Goal: Information Seeking & Learning: Learn about a topic

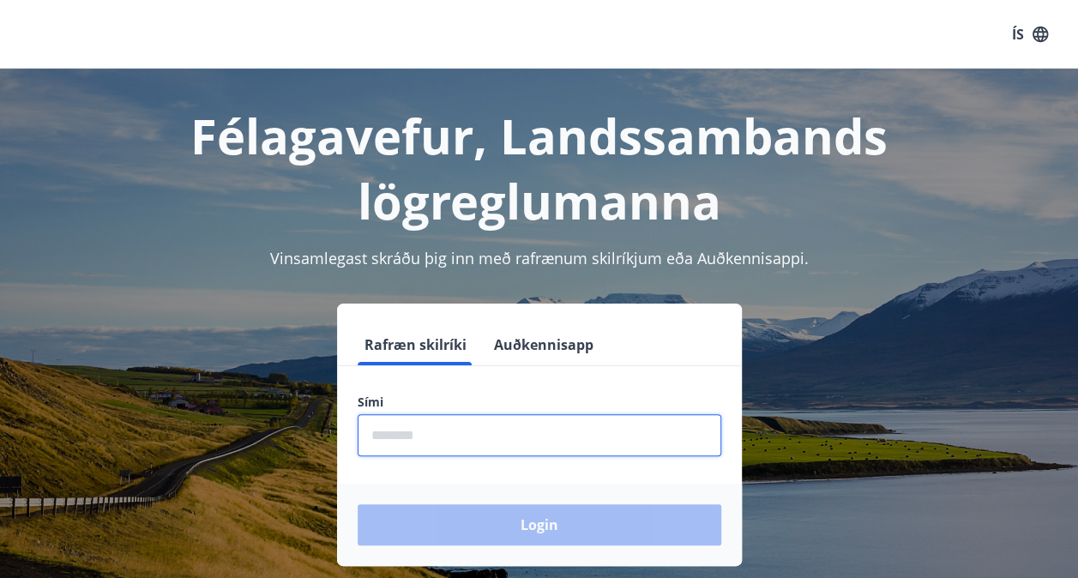
click at [448, 436] on input "phone" at bounding box center [538, 435] width 363 height 42
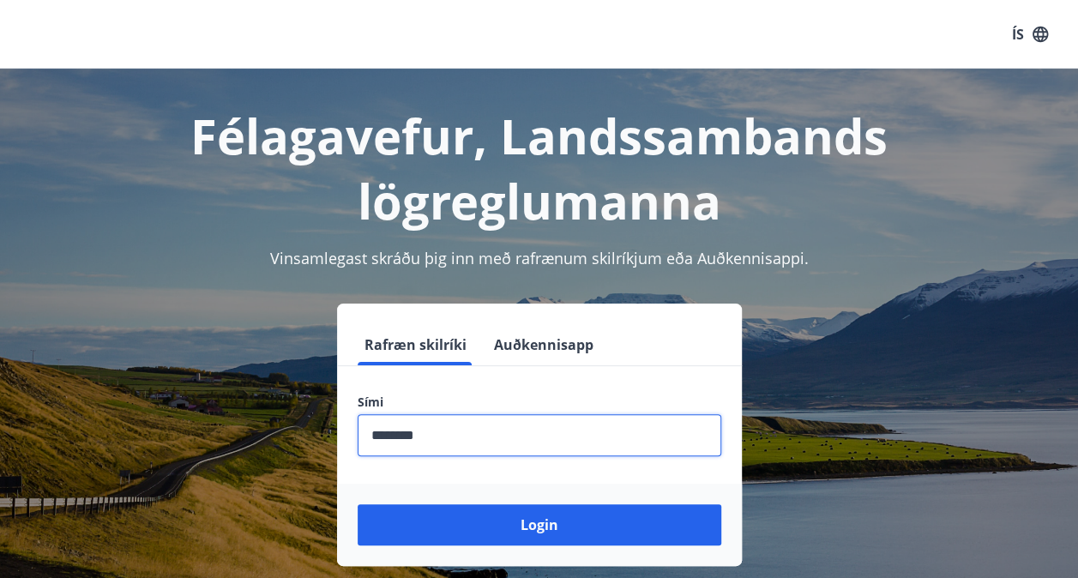
type input "********"
click at [357, 504] on button "Login" at bounding box center [538, 524] width 363 height 41
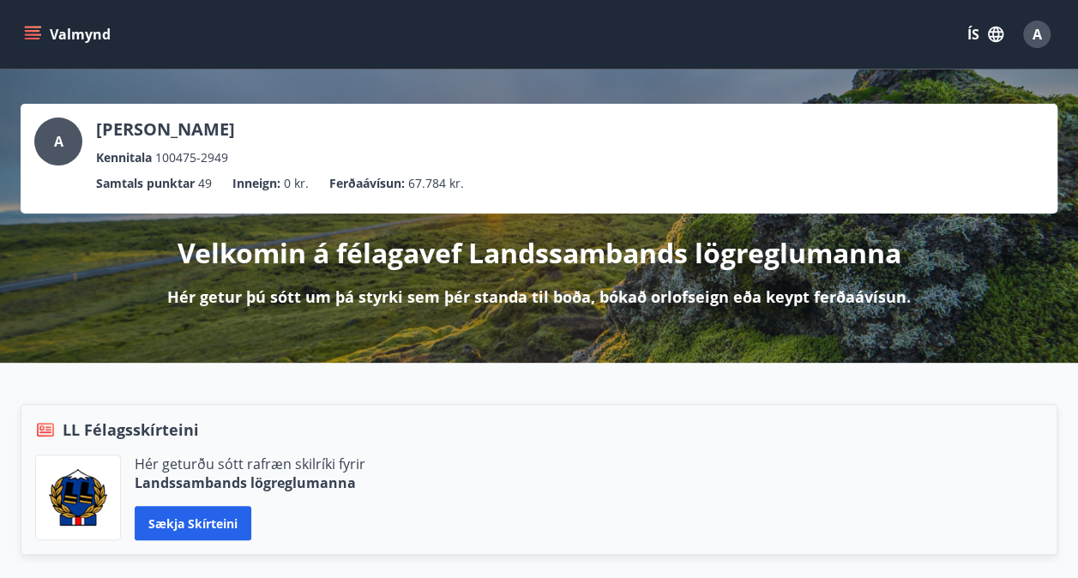
click at [38, 29] on icon "menu" at bounding box center [32, 34] width 17 height 17
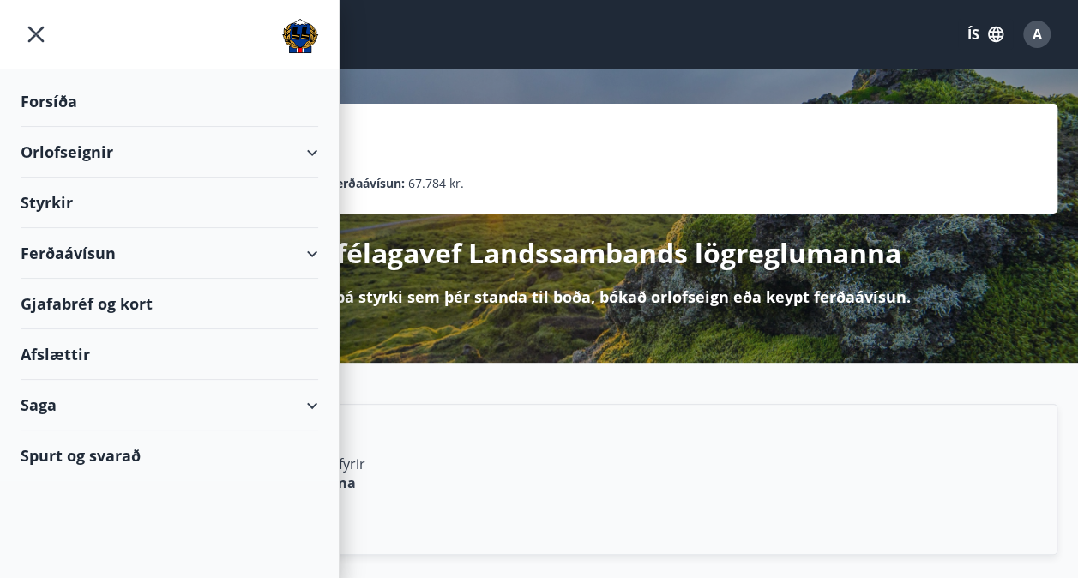
click at [70, 361] on div "Afslættir" at bounding box center [169, 354] width 297 height 51
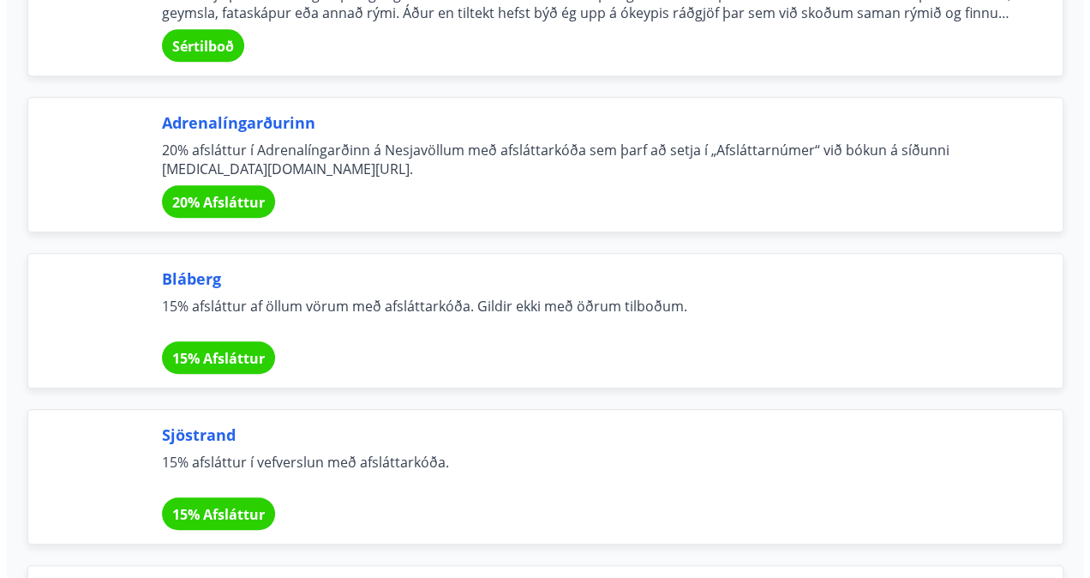
scroll to position [3717, 0]
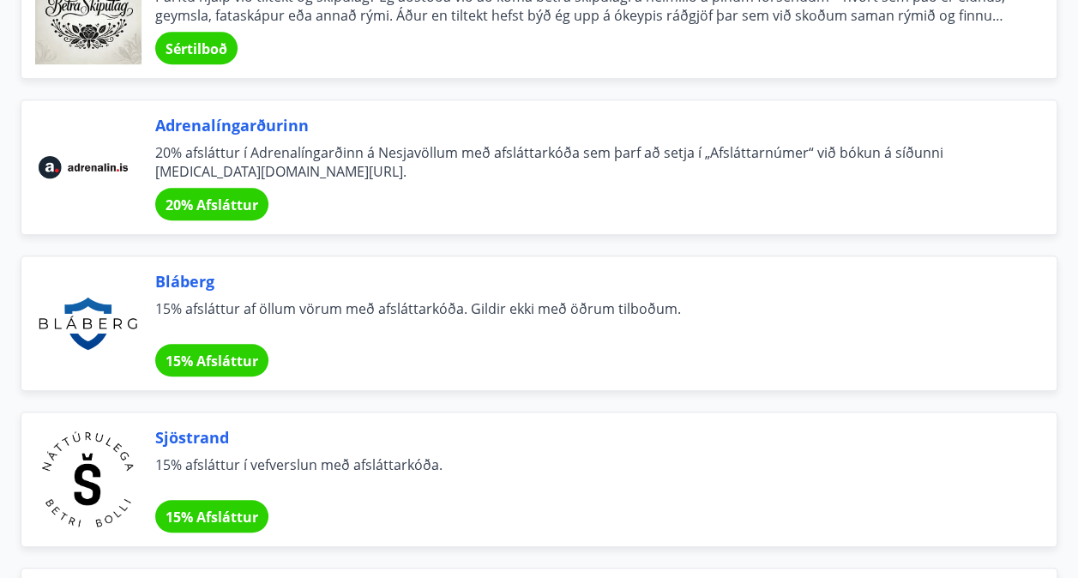
click at [221, 188] on div "20% Afsláttur" at bounding box center [211, 204] width 113 height 33
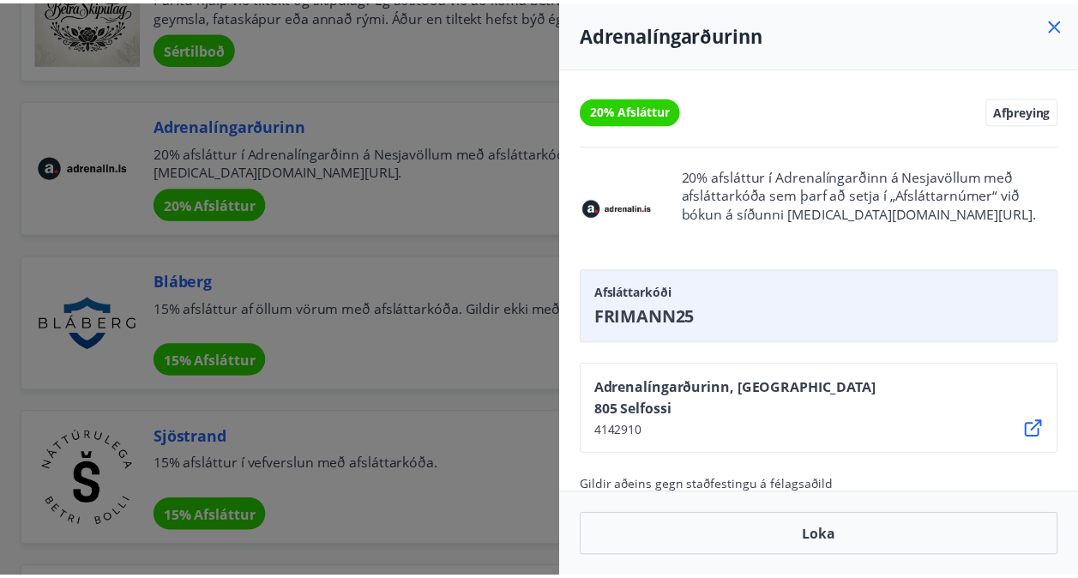
scroll to position [0, 0]
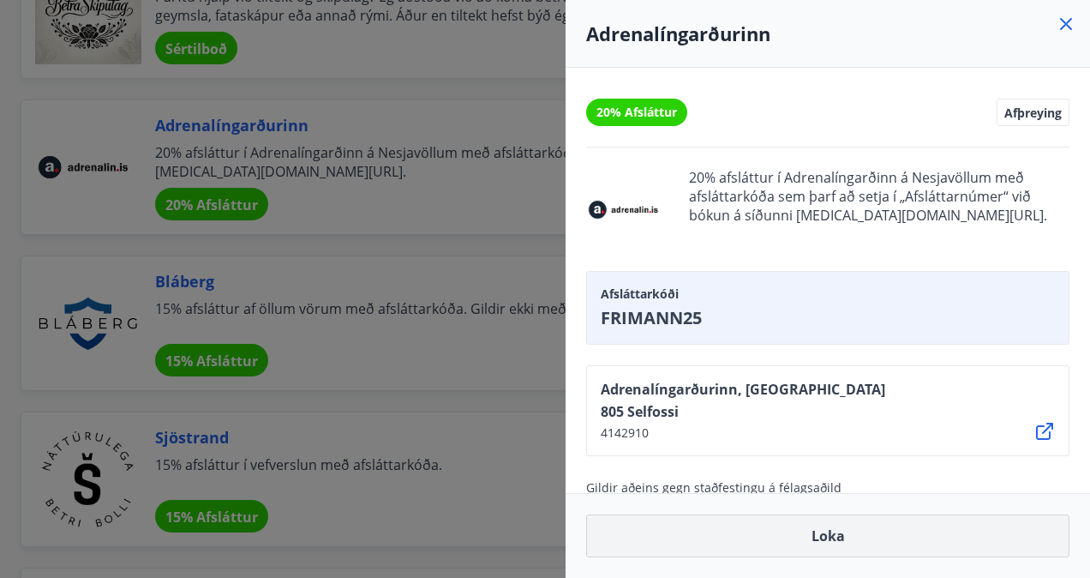
click at [845, 530] on button "Loka" at bounding box center [827, 535] width 483 height 43
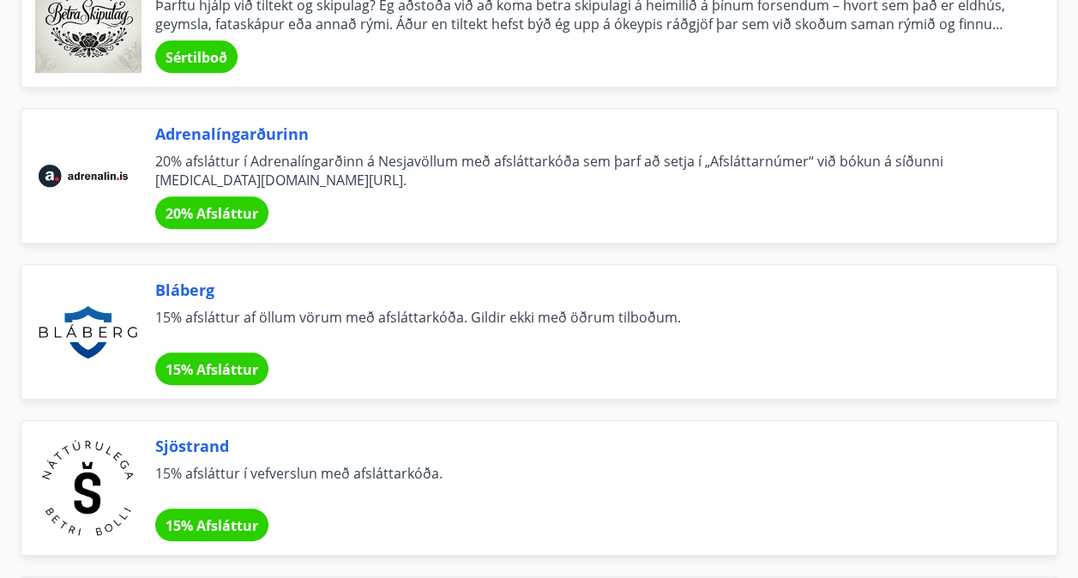
scroll to position [3698, 0]
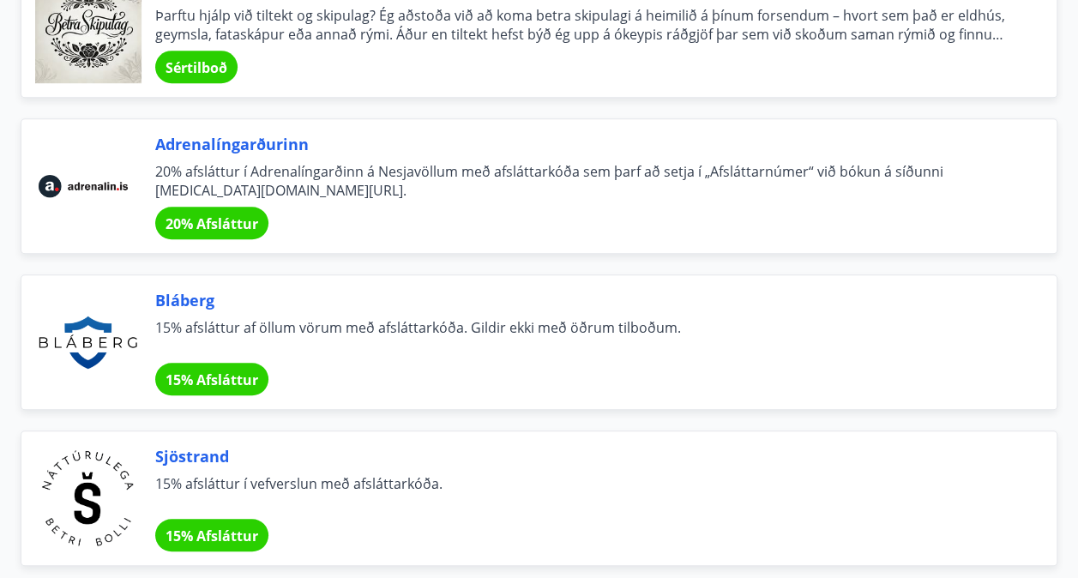
click at [266, 143] on div "Adrenalíngarðurinn 20% afsláttur í Adrenalíngarðinn á Nesjavöllum með afsláttar…" at bounding box center [585, 186] width 860 height 106
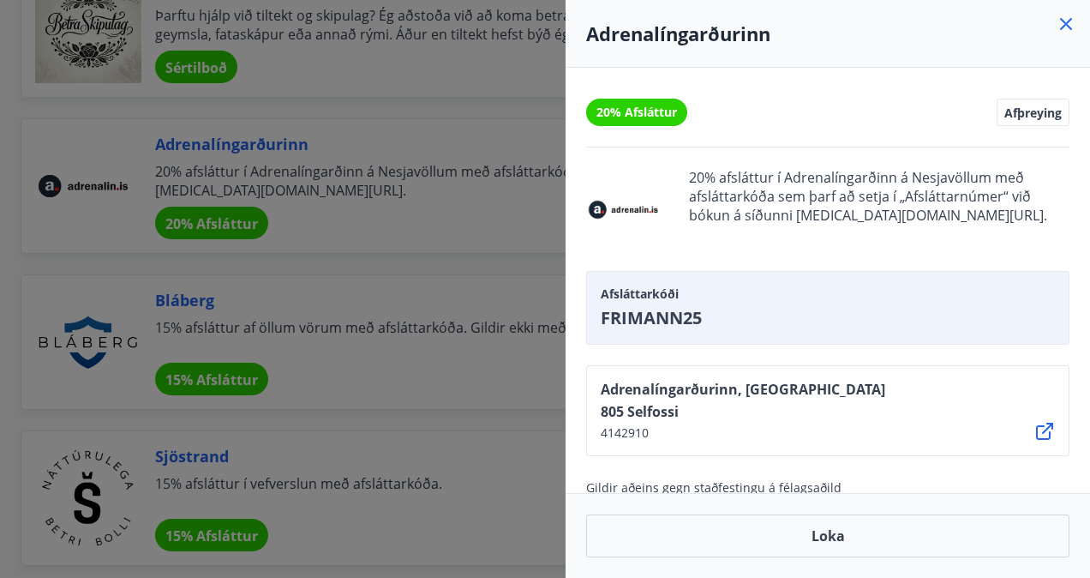
click at [1061, 27] on icon at bounding box center [1066, 24] width 21 height 21
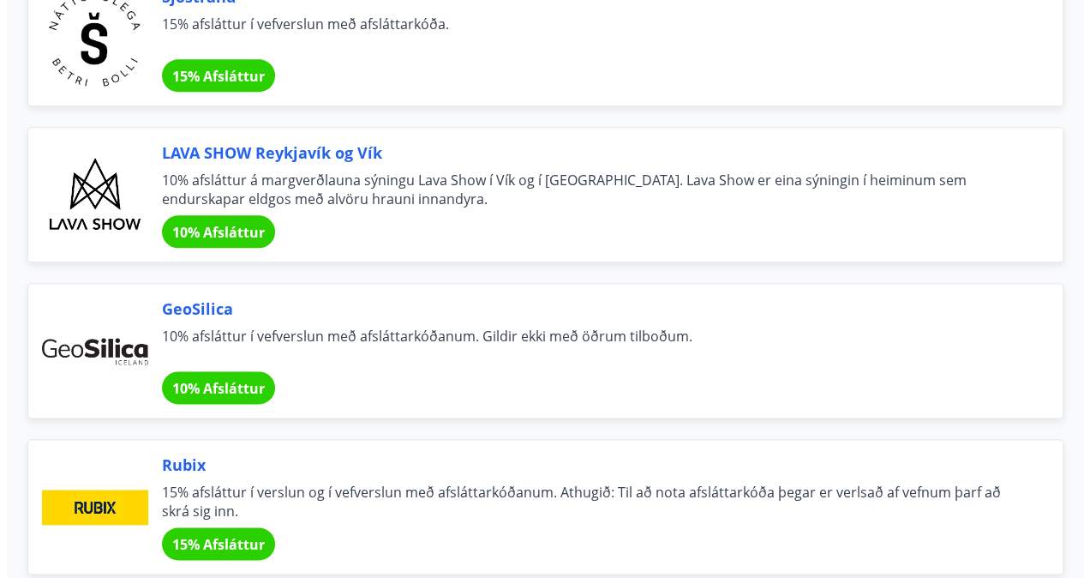
scroll to position [4158, 0]
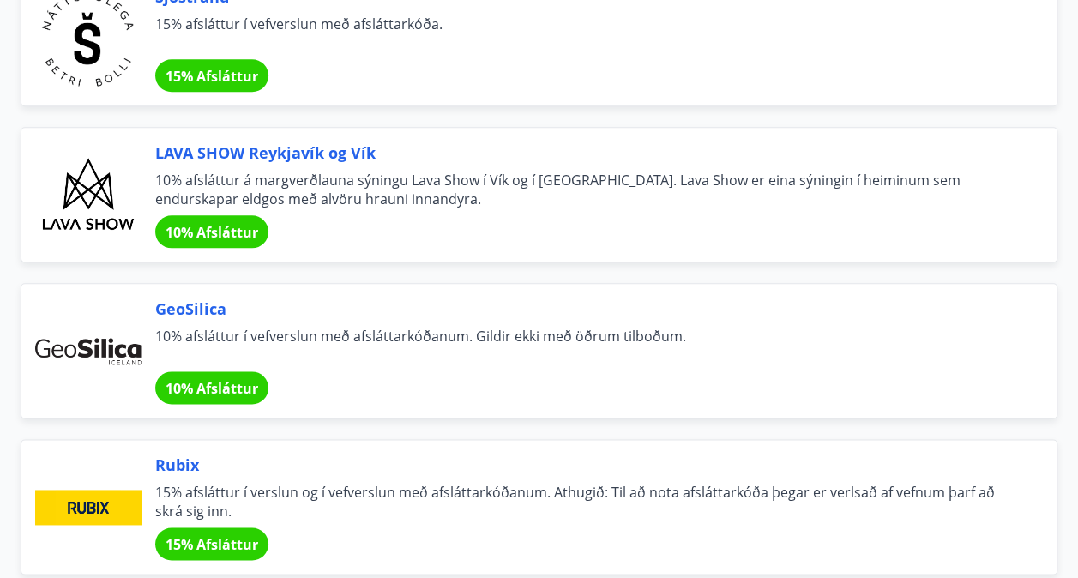
click at [196, 223] on span "10% Afsláttur" at bounding box center [211, 232] width 93 height 19
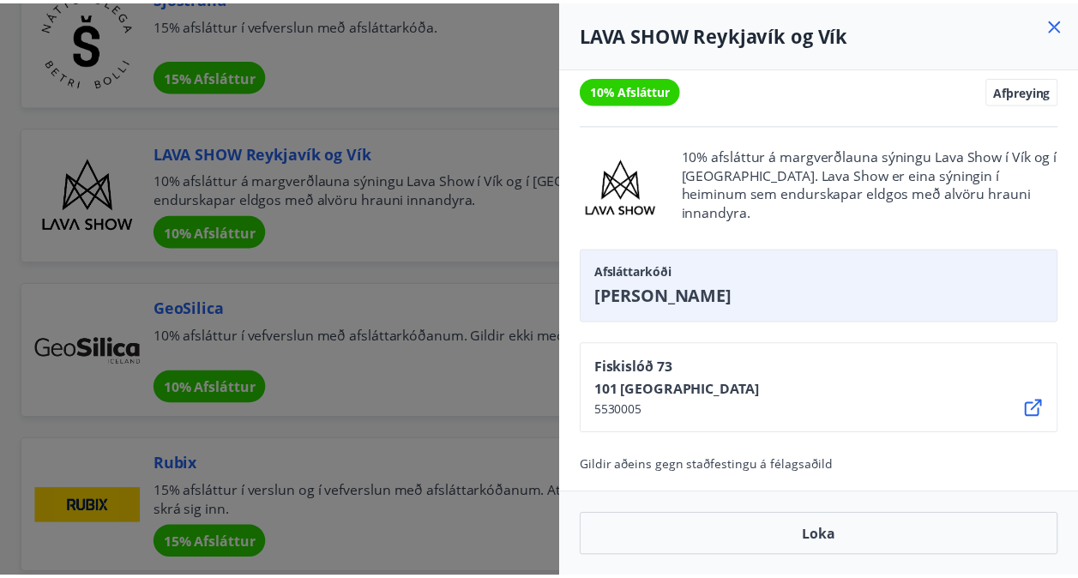
scroll to position [0, 0]
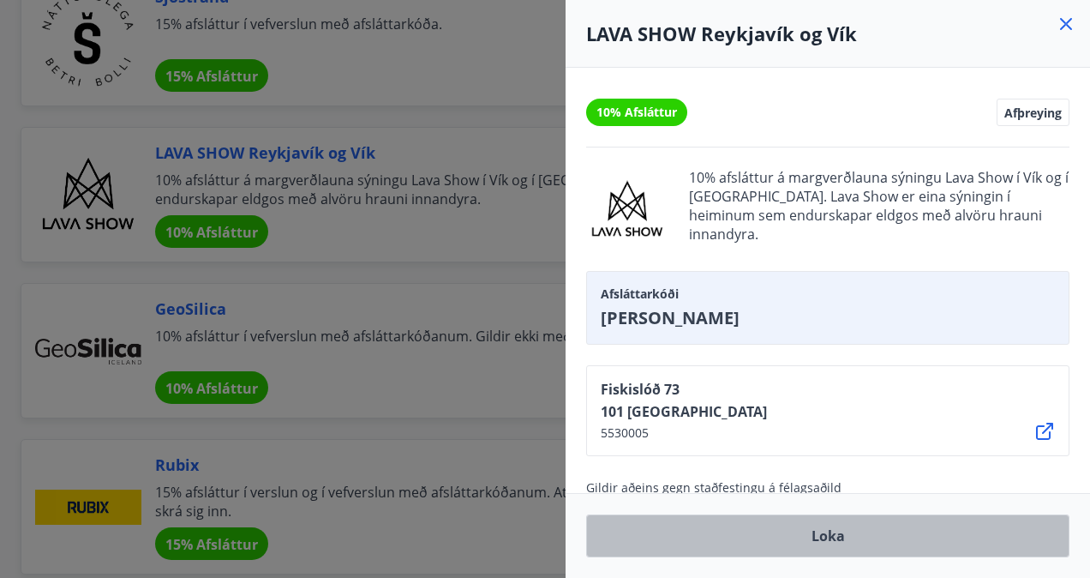
click at [811, 530] on button "Loka" at bounding box center [827, 535] width 483 height 43
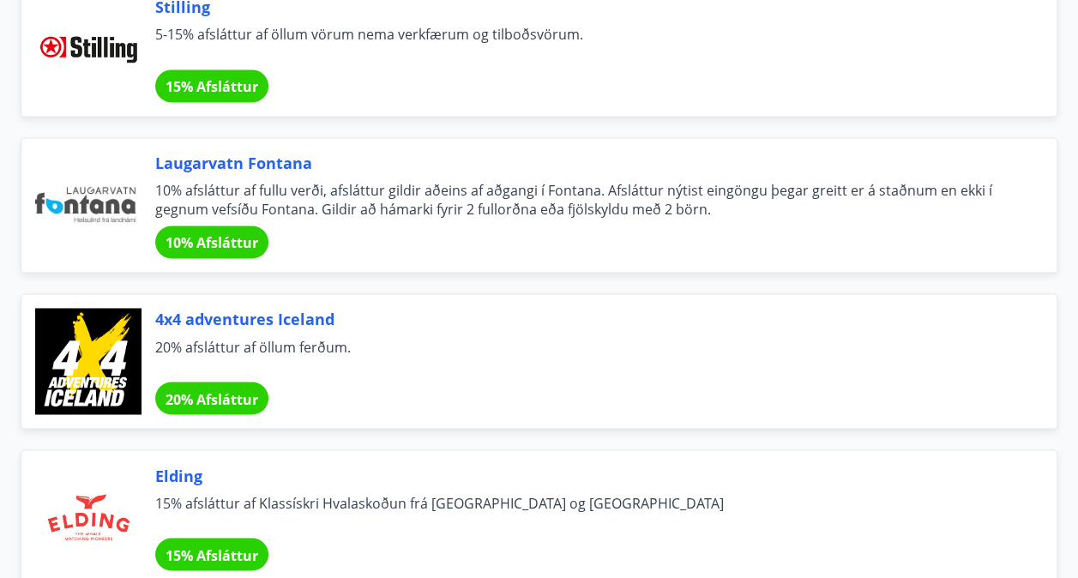
scroll to position [7735, 0]
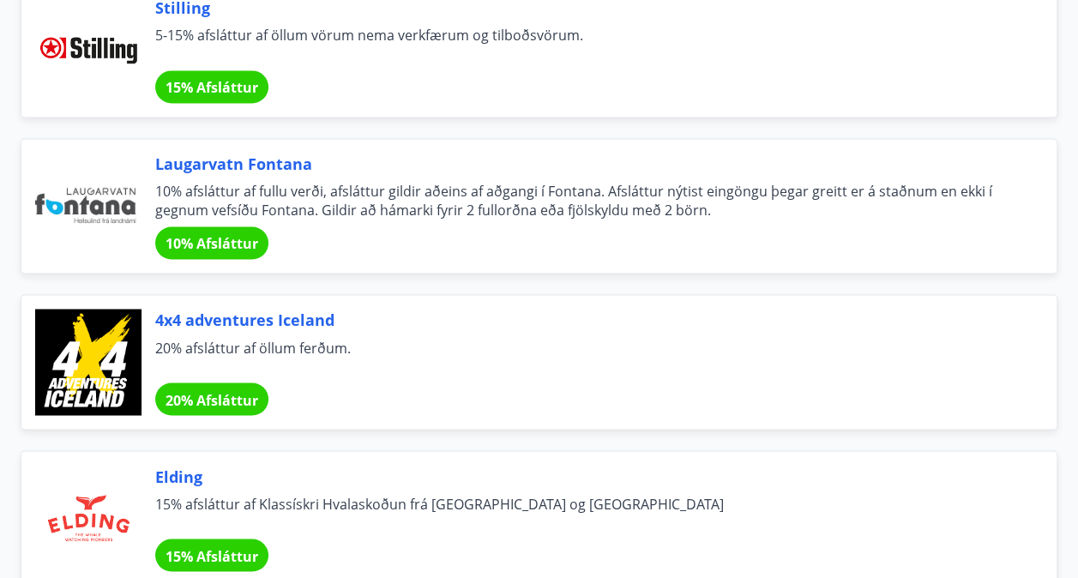
click at [213, 234] on span "10% Afsláttur" at bounding box center [211, 243] width 93 height 19
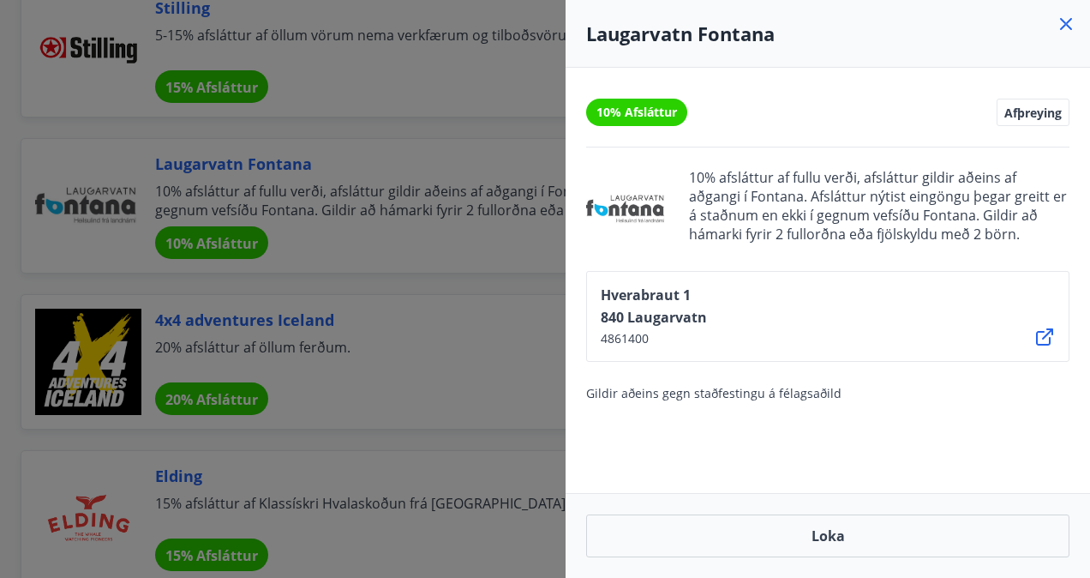
click at [1070, 26] on icon at bounding box center [1066, 24] width 21 height 21
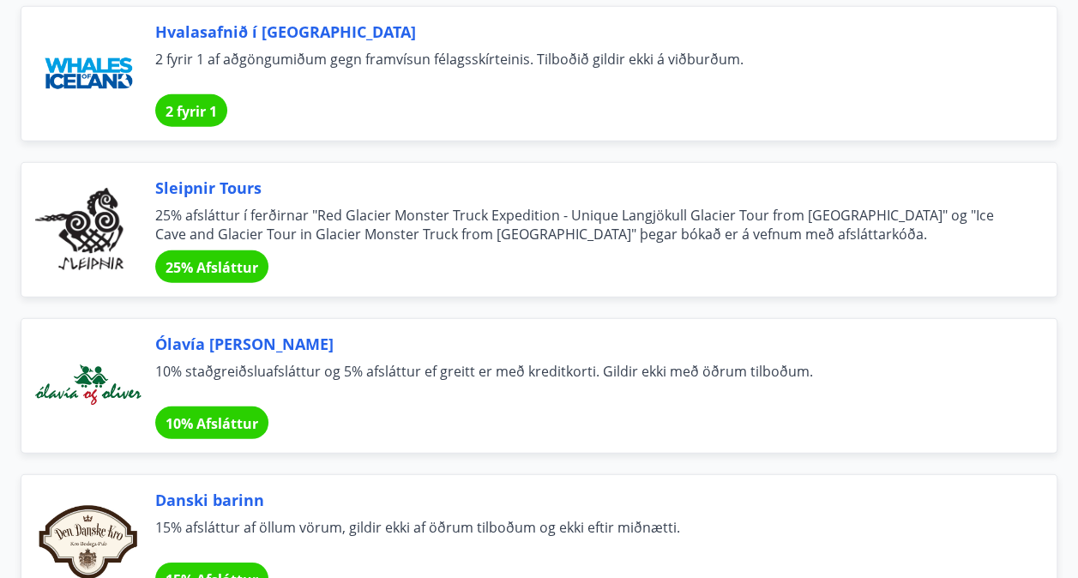
scroll to position [8806, 0]
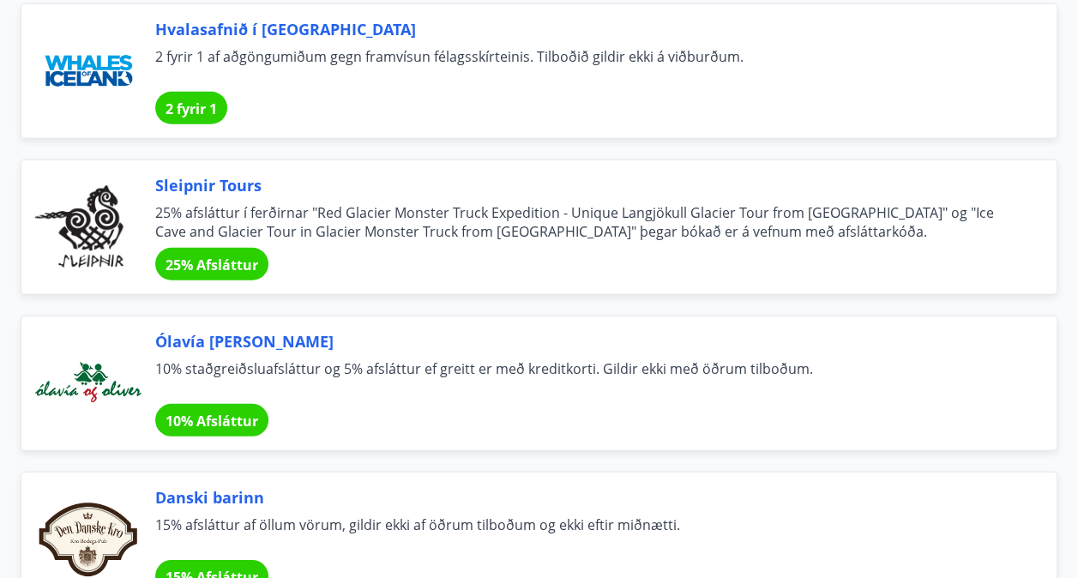
click at [233, 255] on span "25% Afsláttur" at bounding box center [211, 264] width 93 height 19
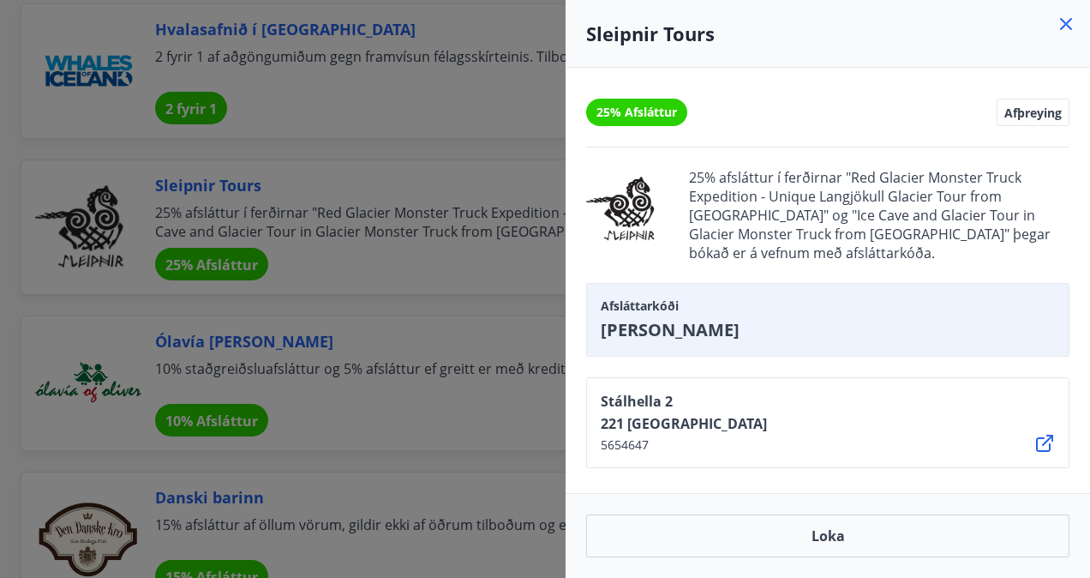
click at [1062, 23] on icon at bounding box center [1066, 24] width 21 height 21
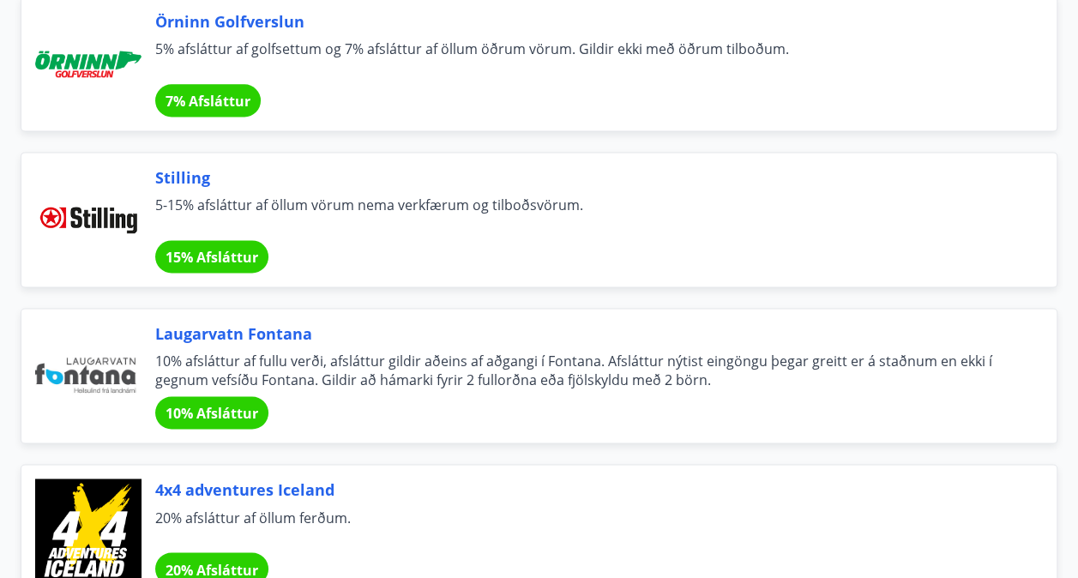
scroll to position [7564, 0]
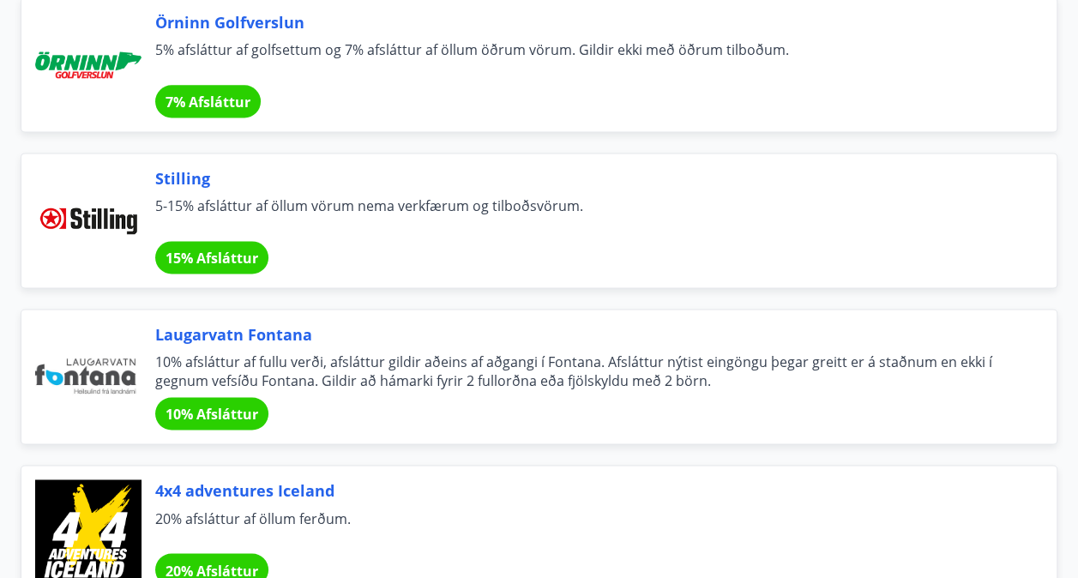
click at [238, 479] on span "4x4 adventures Iceland" at bounding box center [585, 490] width 860 height 22
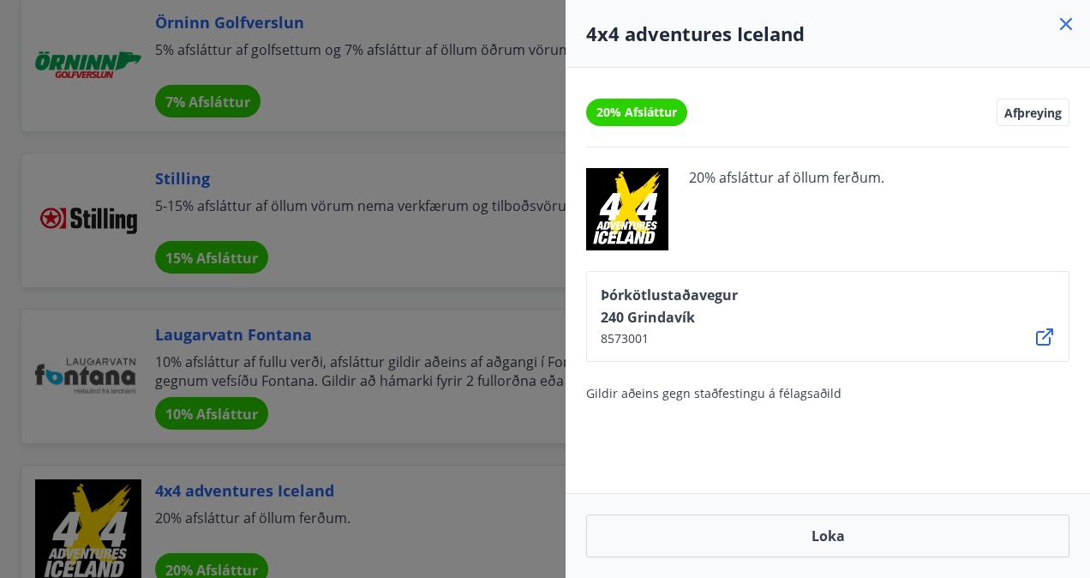
click at [1062, 25] on icon at bounding box center [1066, 24] width 21 height 21
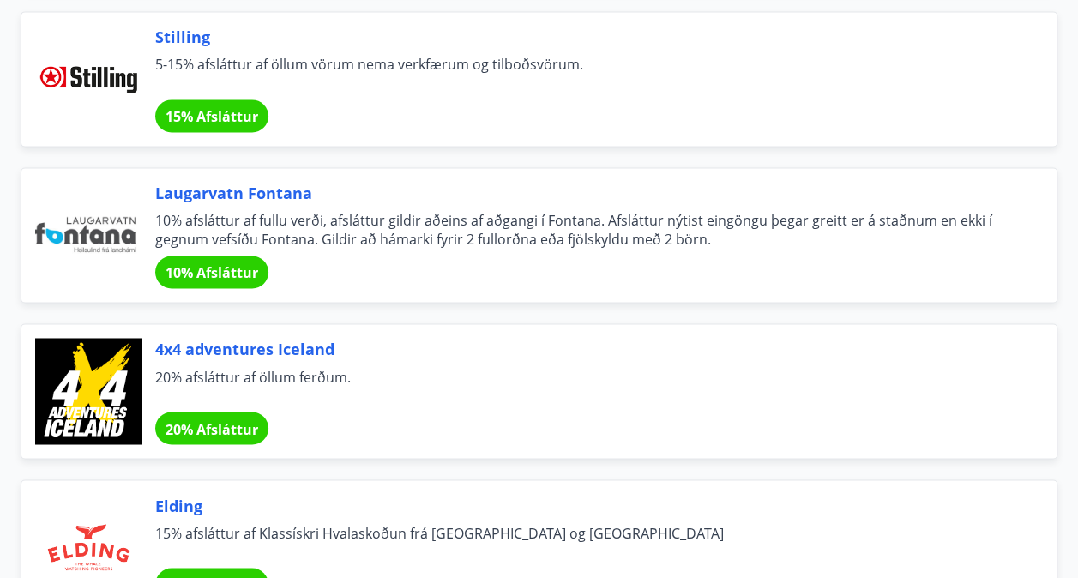
scroll to position [7708, 0]
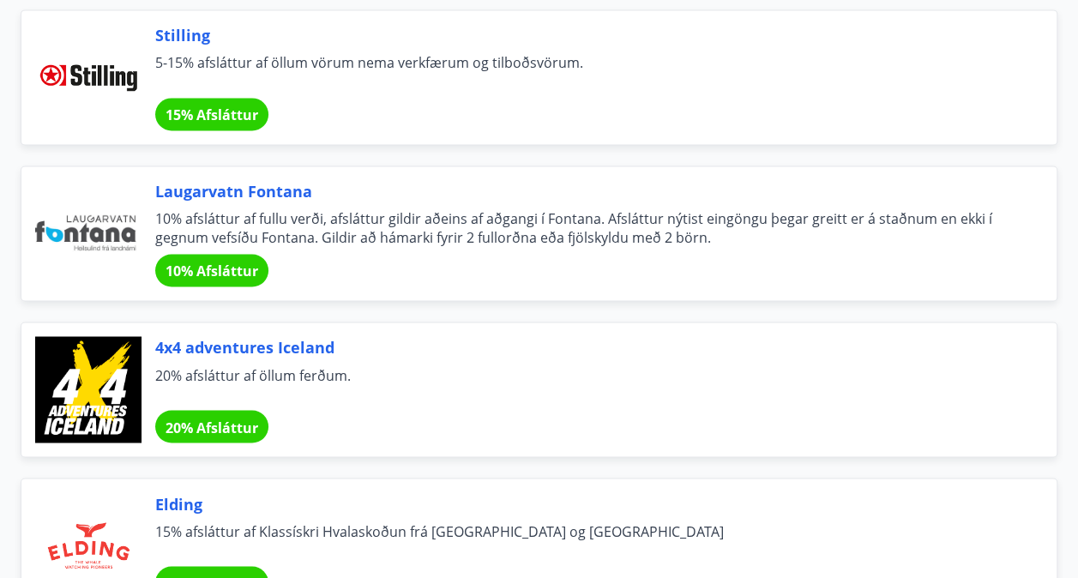
click at [281, 180] on span "Laugarvatn Fontana" at bounding box center [585, 191] width 860 height 22
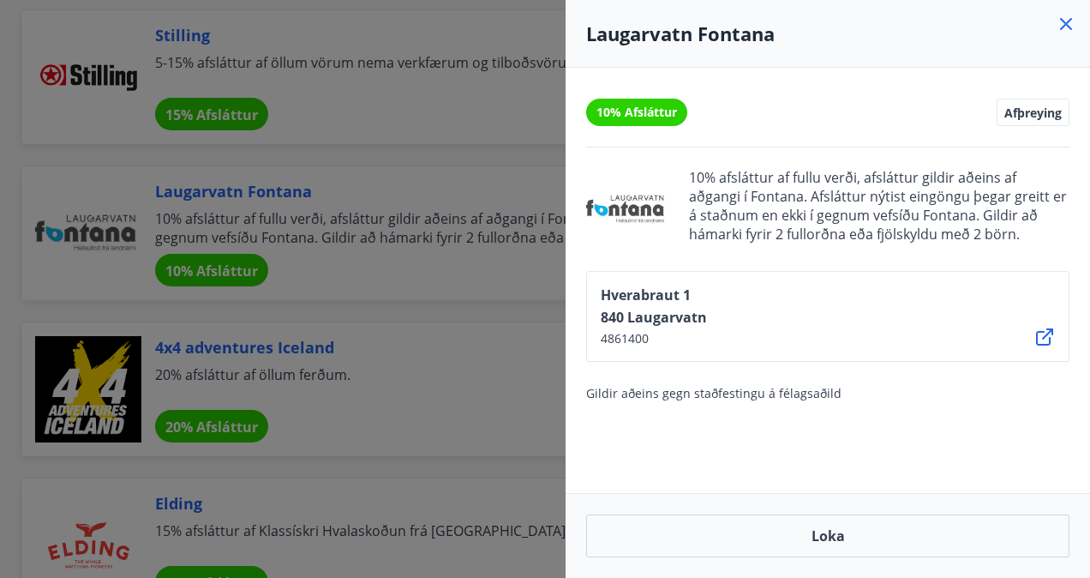
click at [1068, 25] on icon at bounding box center [1066, 24] width 12 height 12
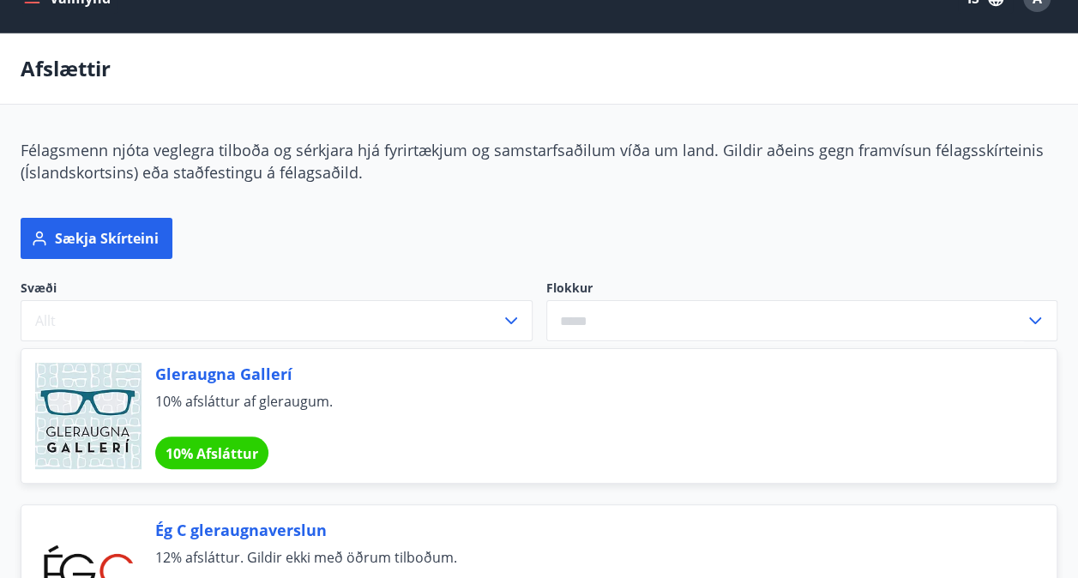
scroll to position [0, 0]
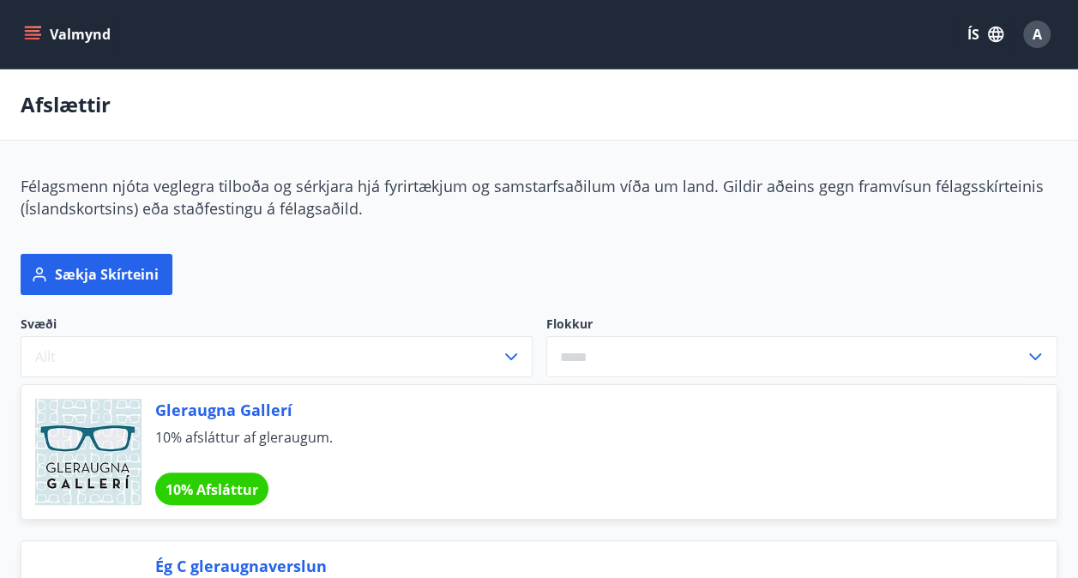
click at [32, 37] on icon "menu" at bounding box center [32, 34] width 17 height 17
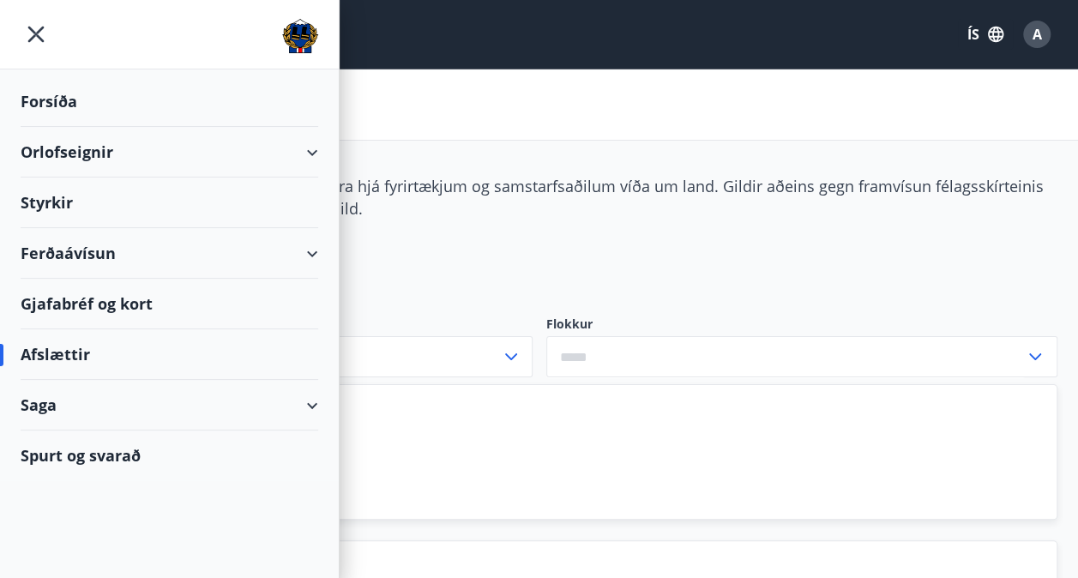
click at [156, 308] on div "Gjafabréf og kort" at bounding box center [169, 304] width 297 height 51
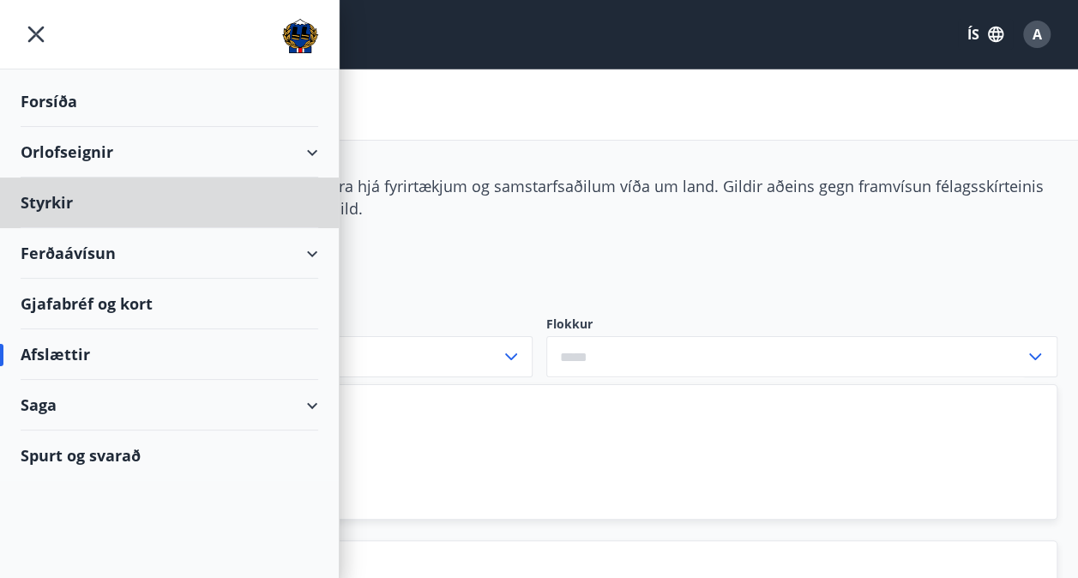
click at [70, 103] on div "Forsíða" at bounding box center [169, 101] width 297 height 51
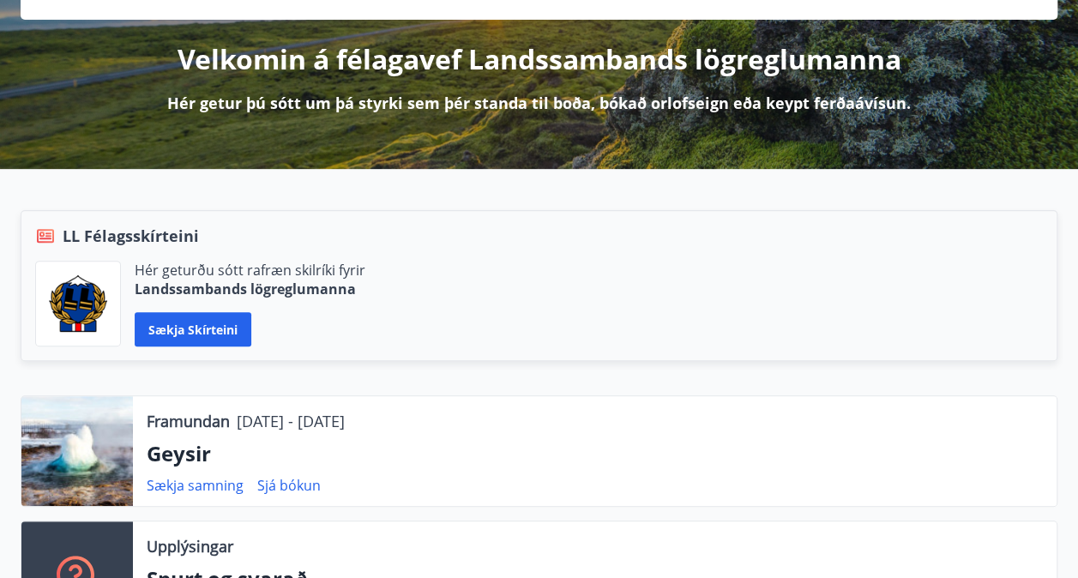
scroll to position [195, 0]
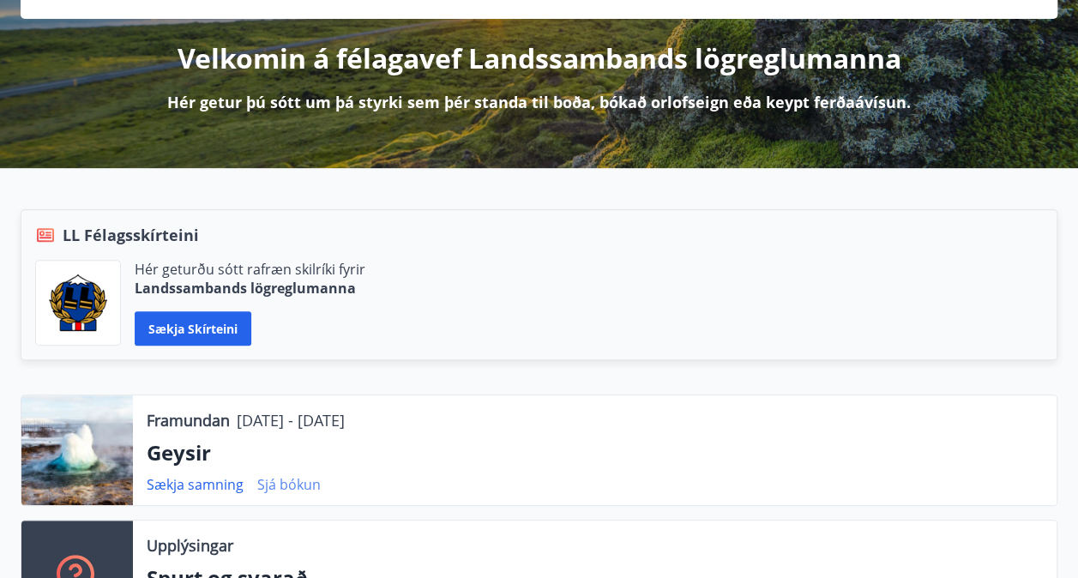
click at [285, 478] on link "Sjá bókun" at bounding box center [288, 484] width 63 height 19
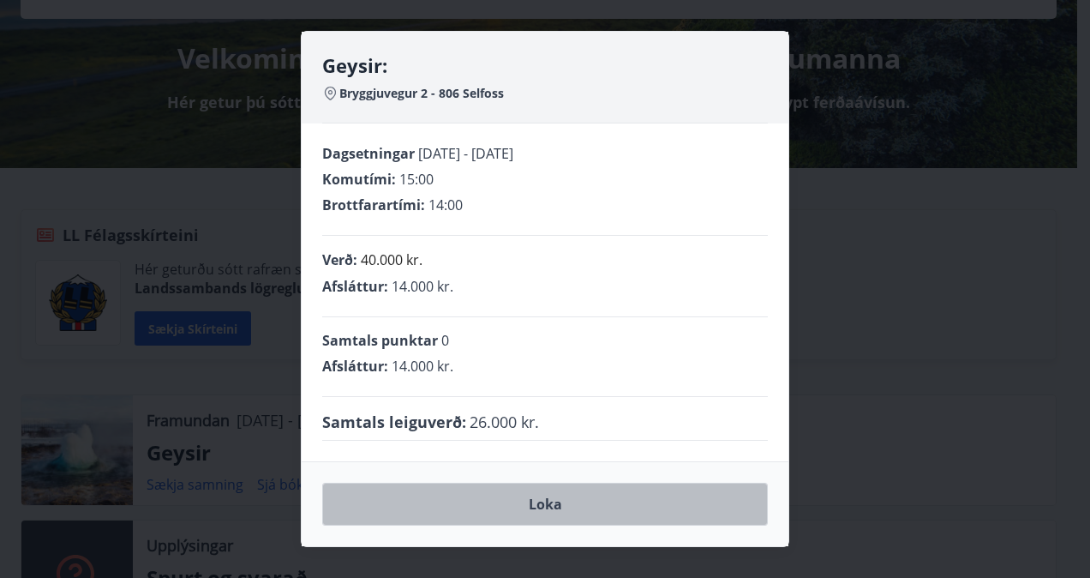
click at [597, 509] on button "Loka" at bounding box center [545, 504] width 446 height 43
